Goal: Task Accomplishment & Management: Use online tool/utility

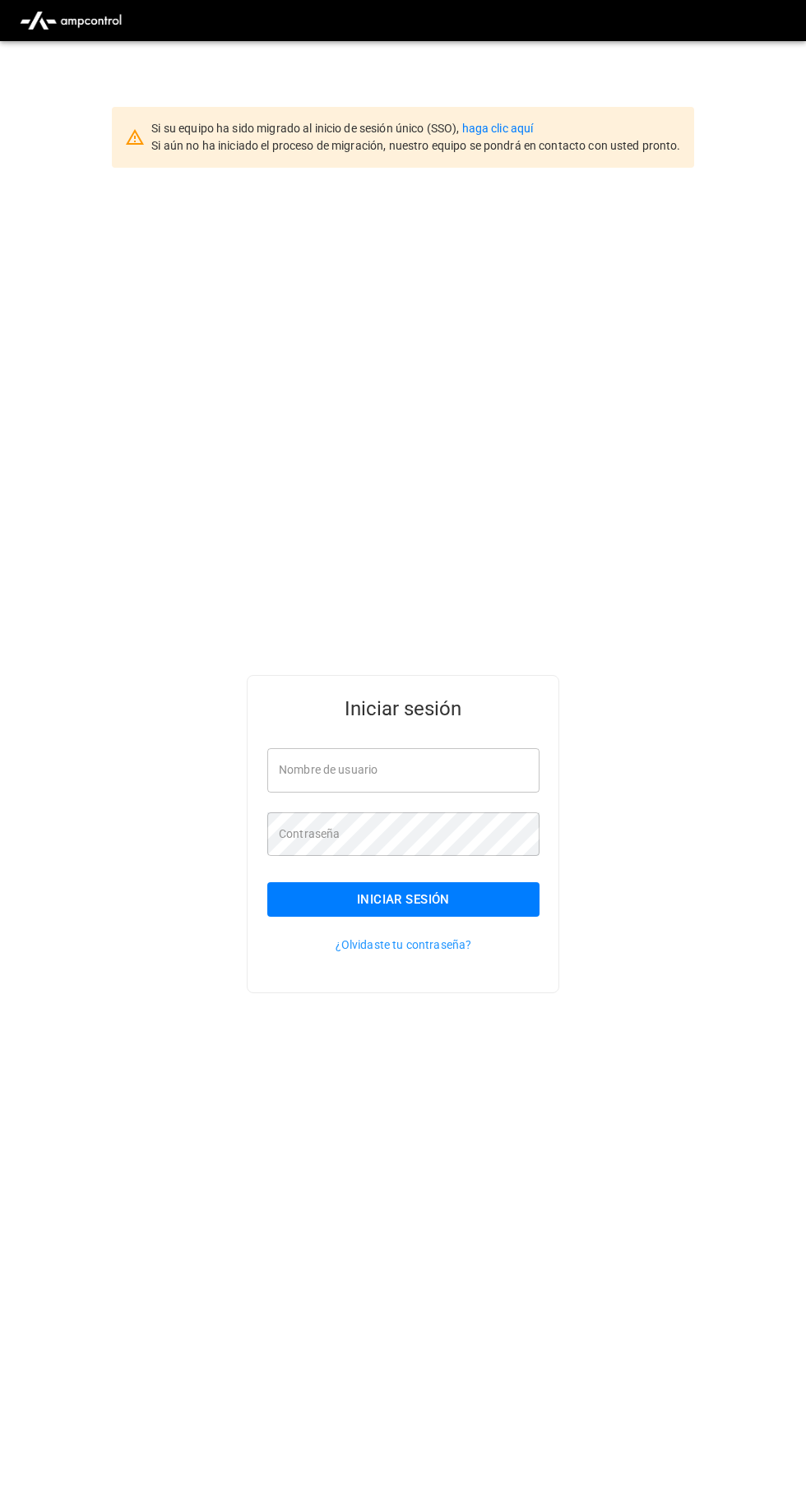
click at [482, 792] on input "Nombre de usuario" at bounding box center [403, 769] width 272 height 43
type input "**********"
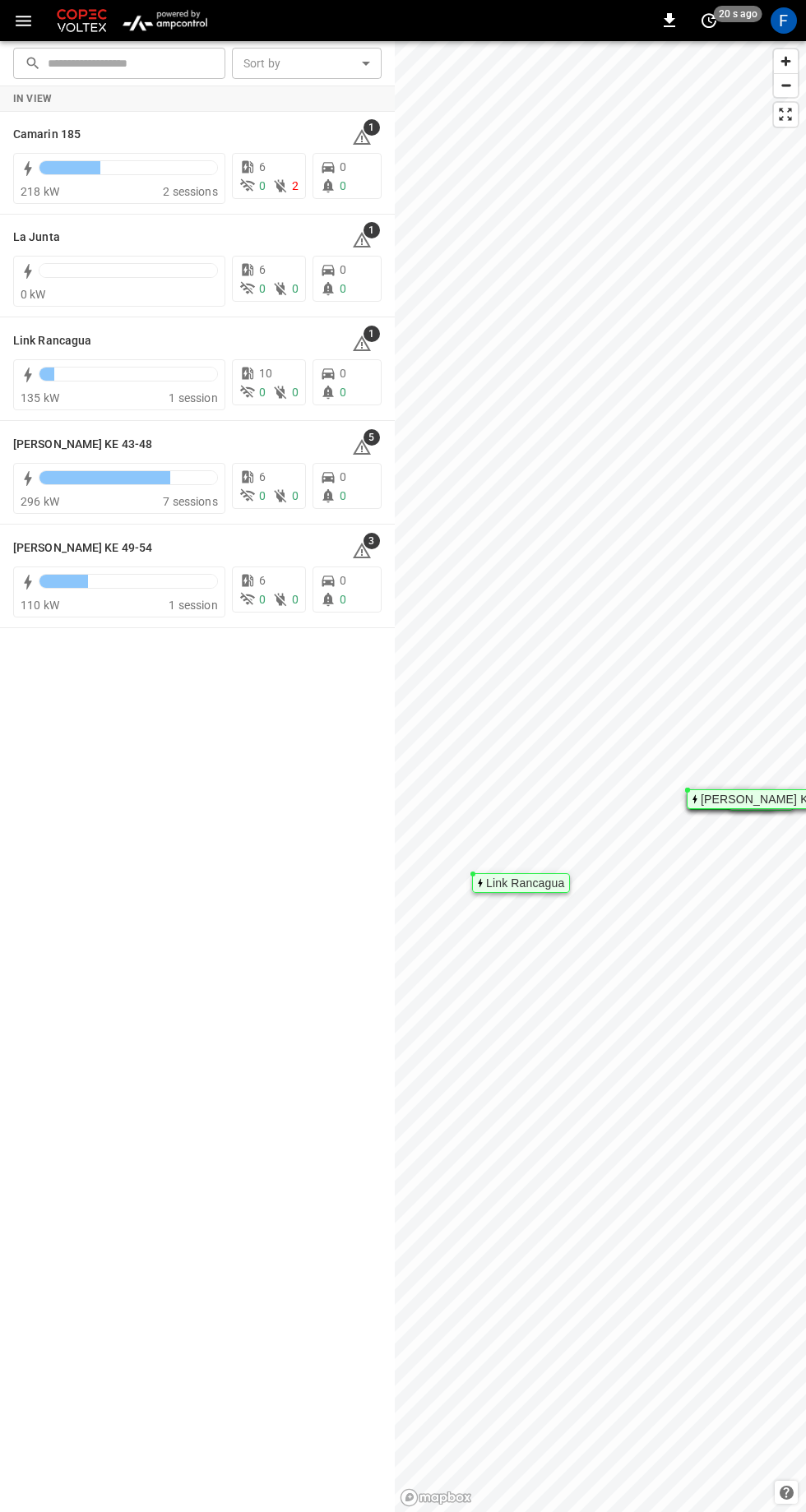
click at [105, 443] on h6 "[PERSON_NAME] KE 43-48" at bounding box center [83, 444] width 139 height 18
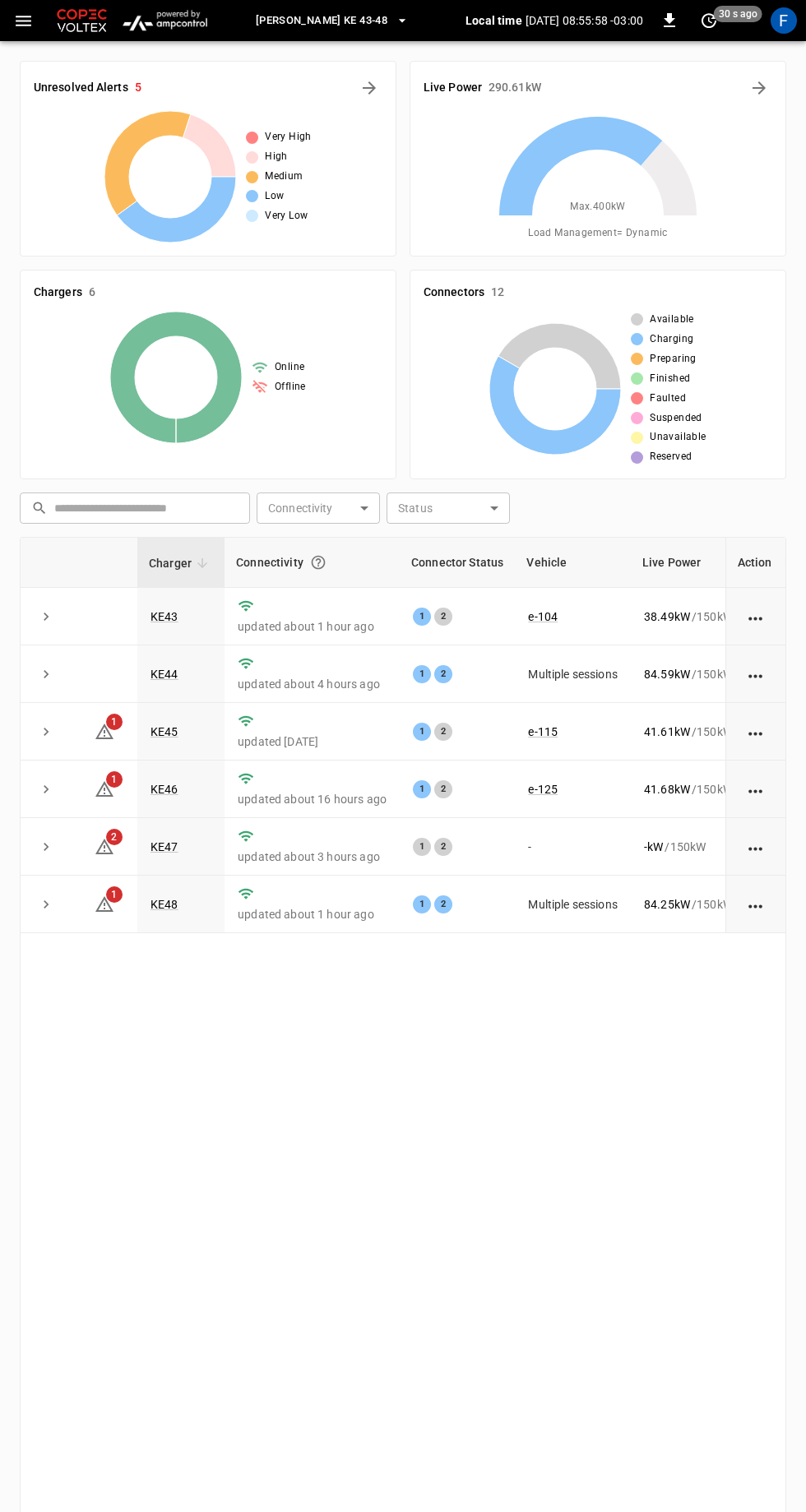
click at [163, 842] on link "KE47" at bounding box center [164, 847] width 28 height 14
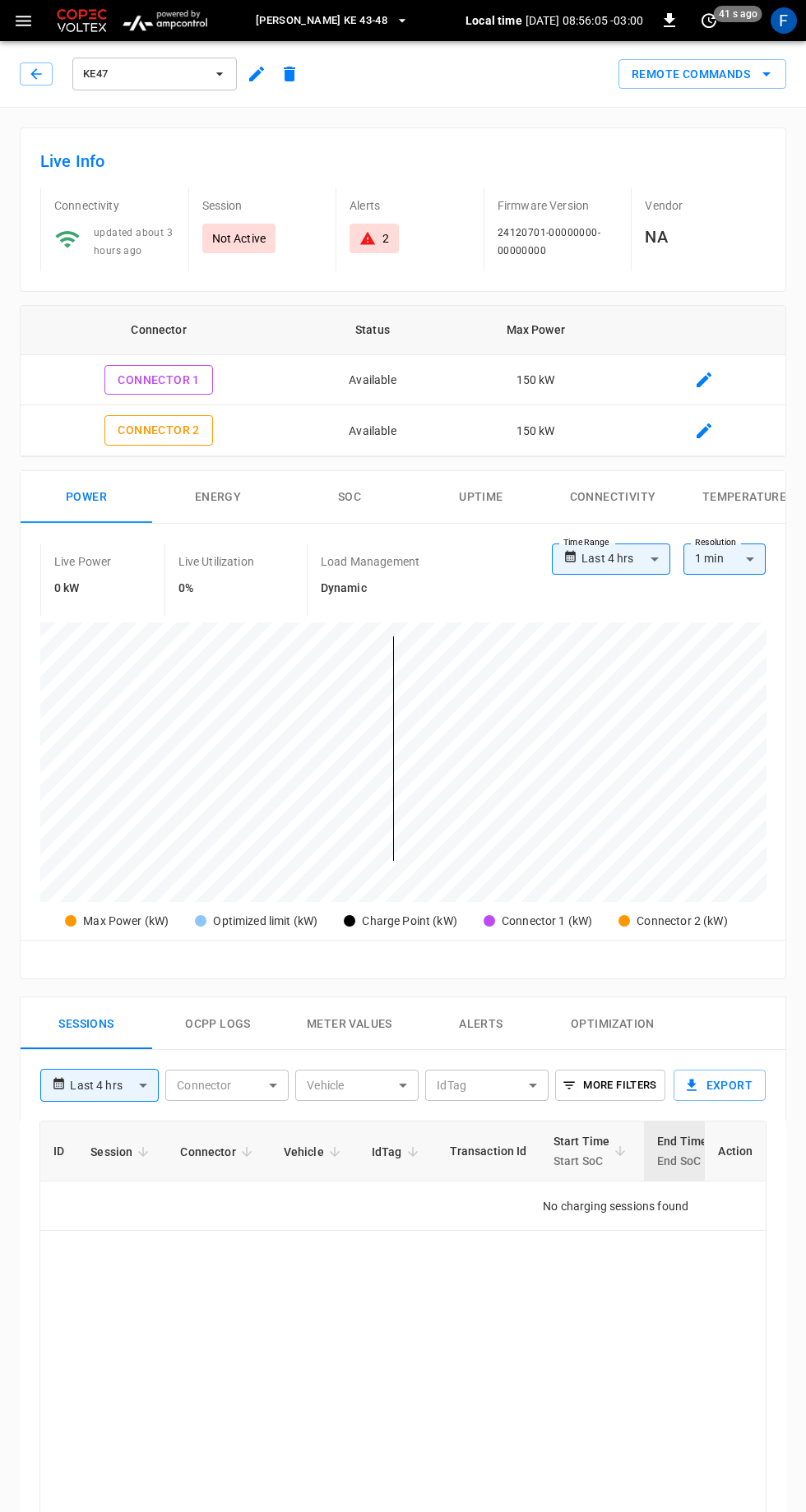
click at [742, 72] on button "Remote Commands" at bounding box center [702, 75] width 168 height 31
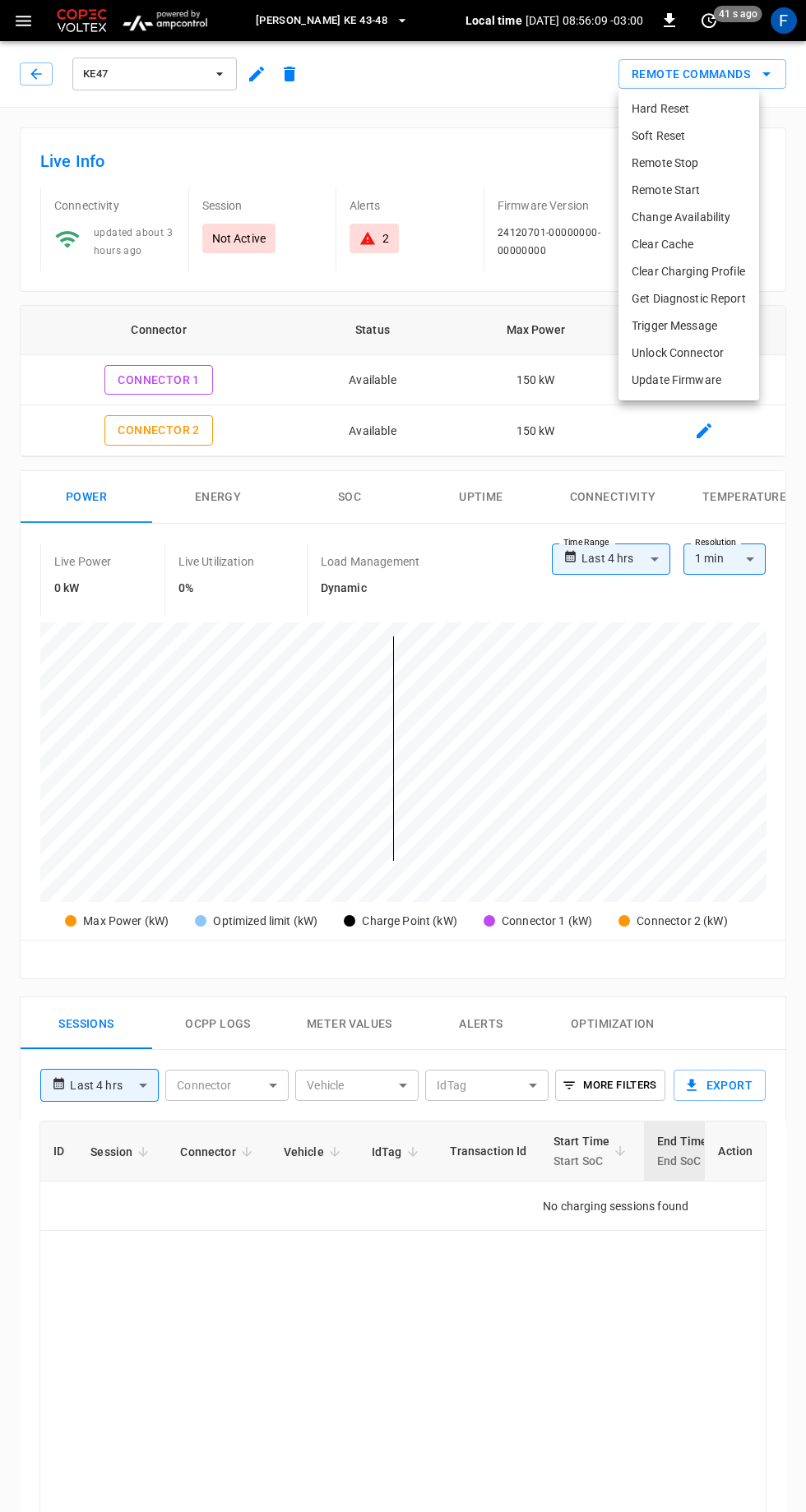
click at [692, 103] on li "Hard Reset" at bounding box center [689, 109] width 141 height 27
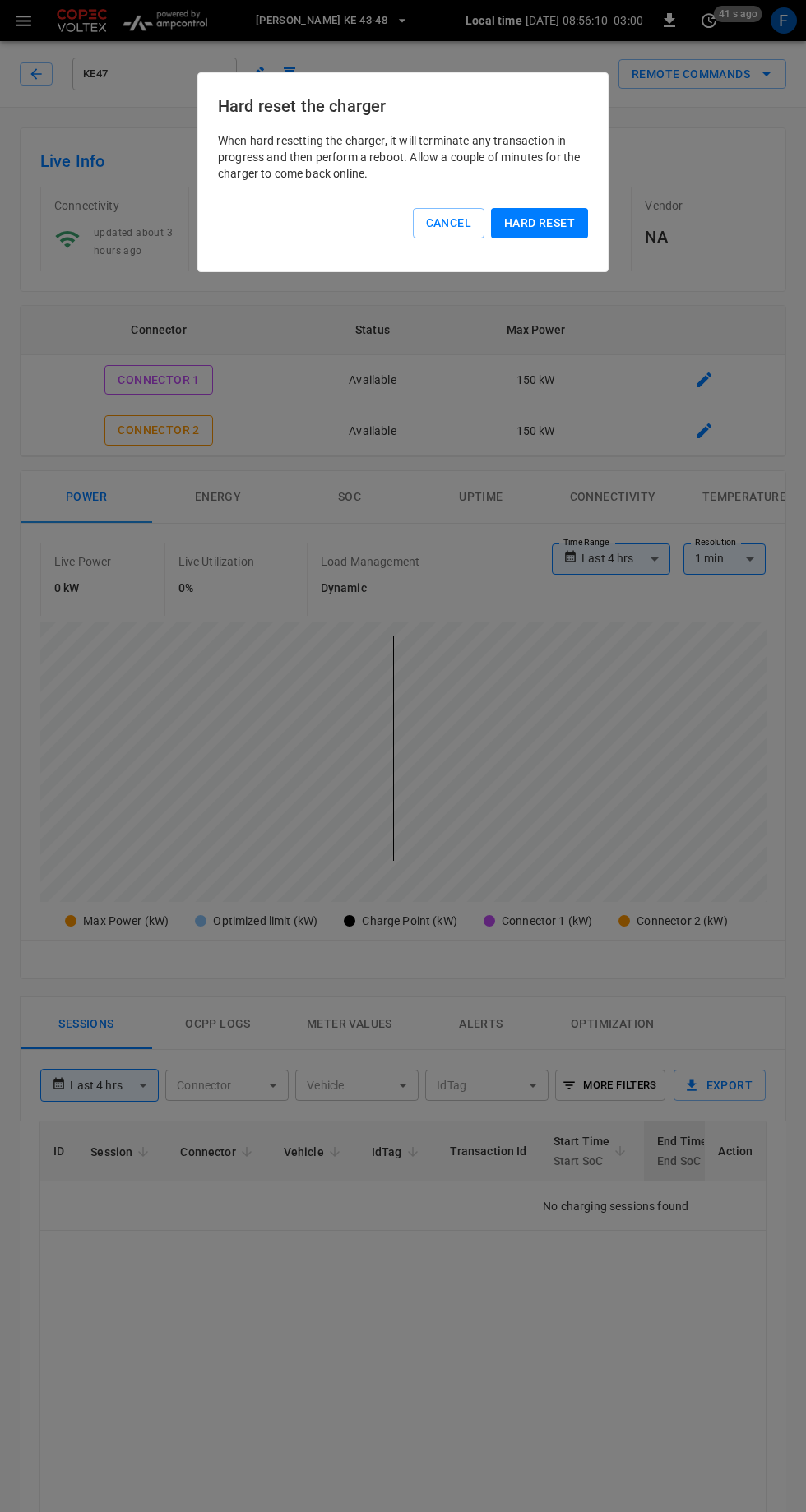
click at [577, 217] on button "Hard reset" at bounding box center [540, 223] width 97 height 31
